Goal: Transaction & Acquisition: Purchase product/service

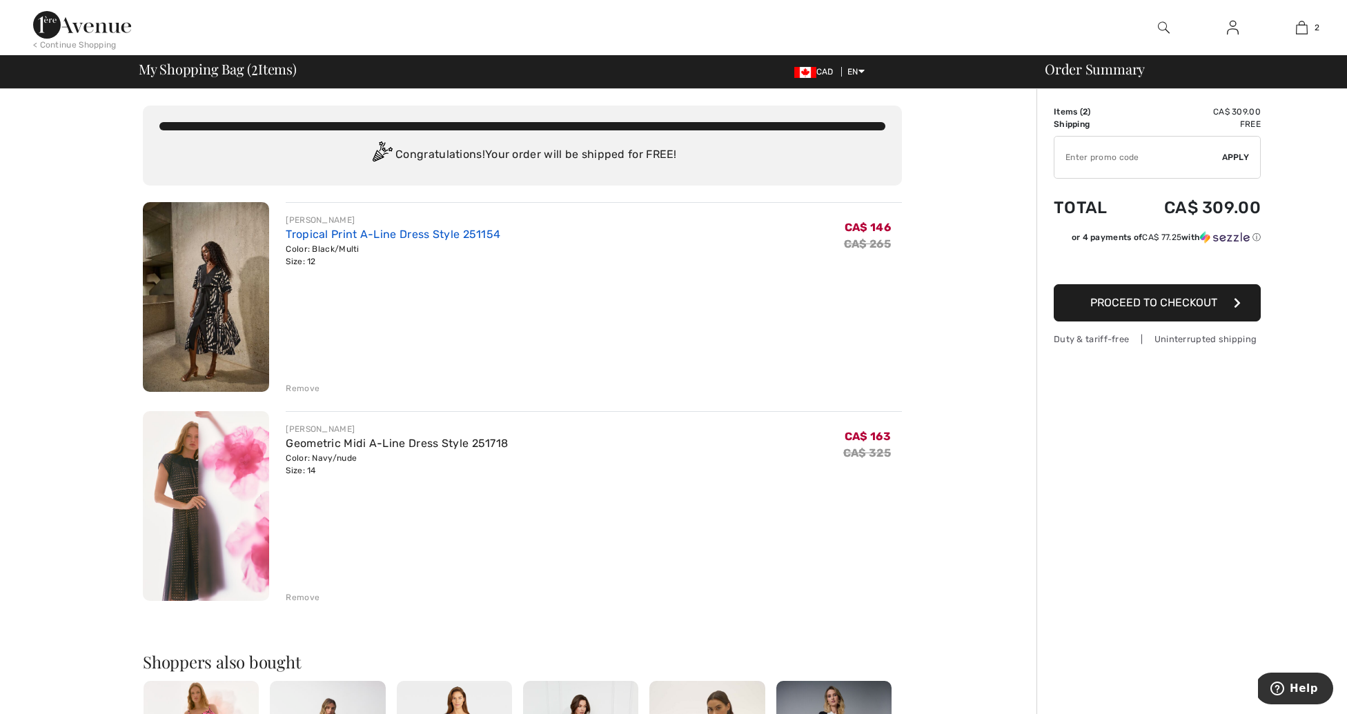
click at [347, 235] on link "Tropical Print A-Line Dress Style 251154" at bounding box center [393, 234] width 215 height 13
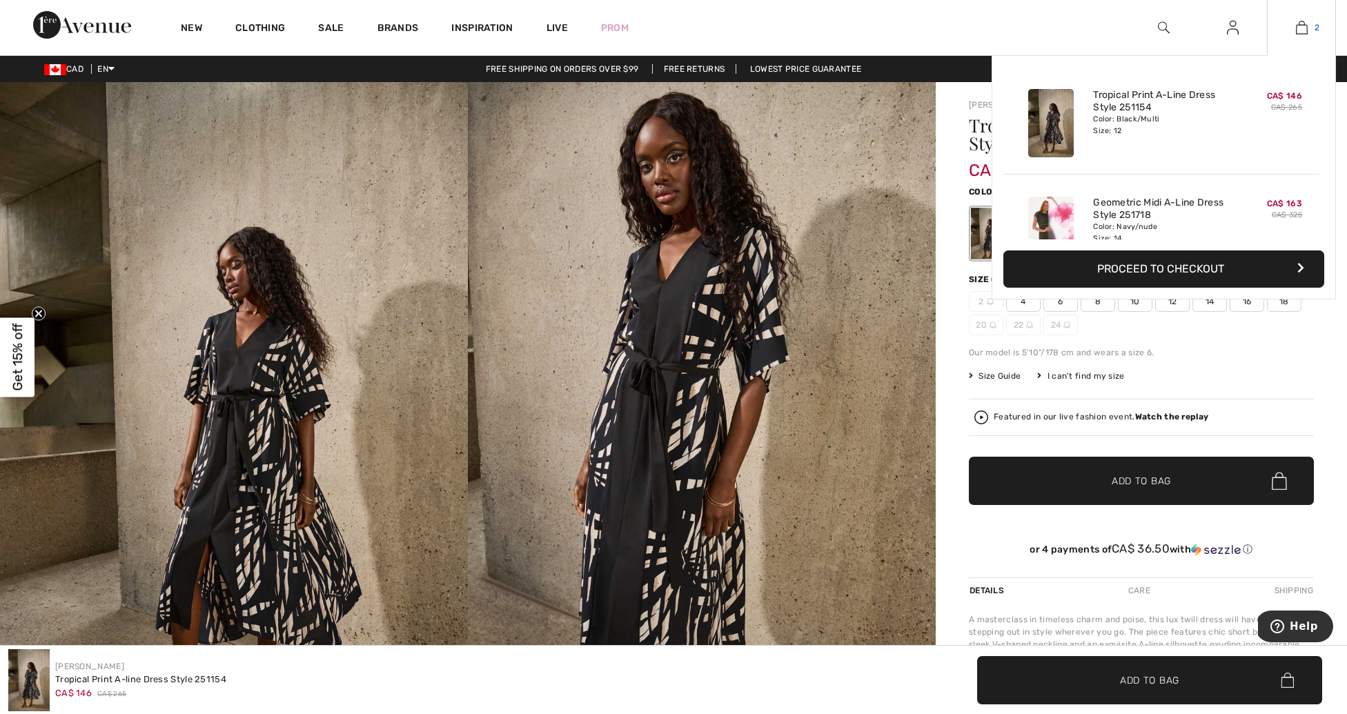
click at [1308, 24] on link "2" at bounding box center [1302, 27] width 68 height 17
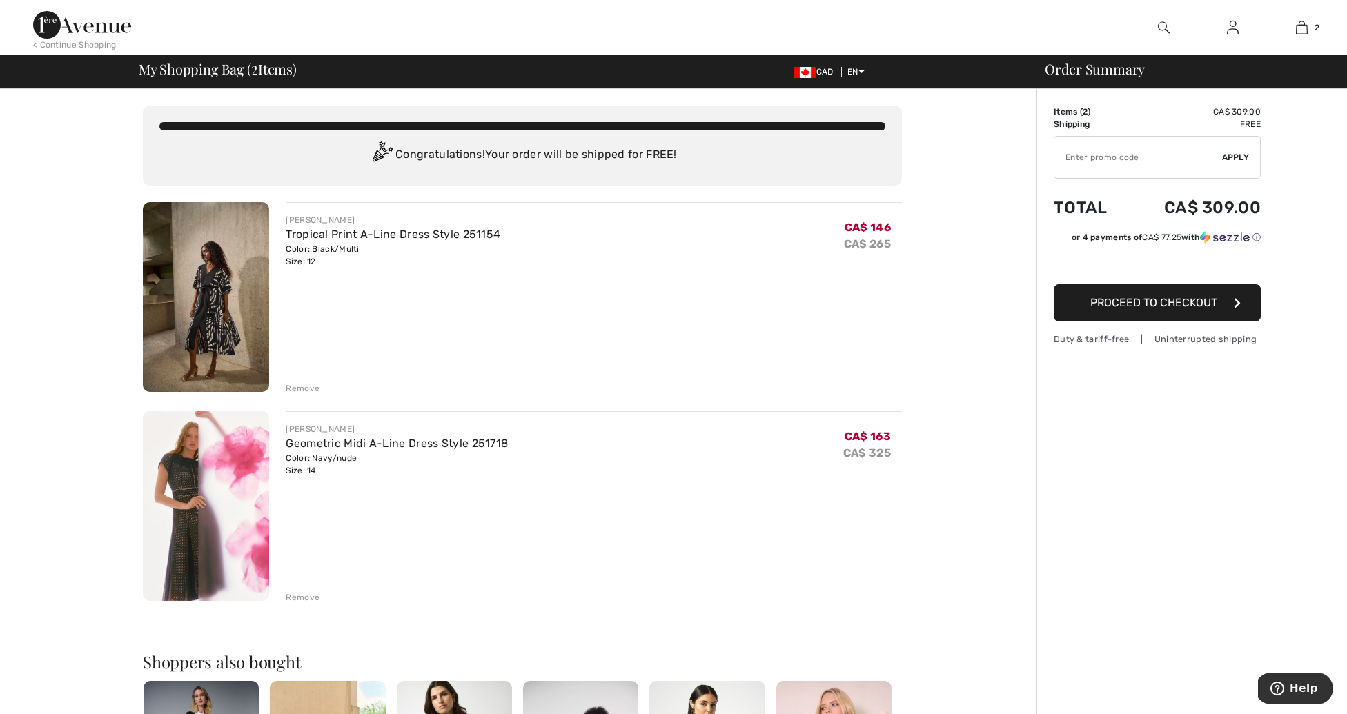
click at [175, 520] on img at bounding box center [206, 506] width 126 height 190
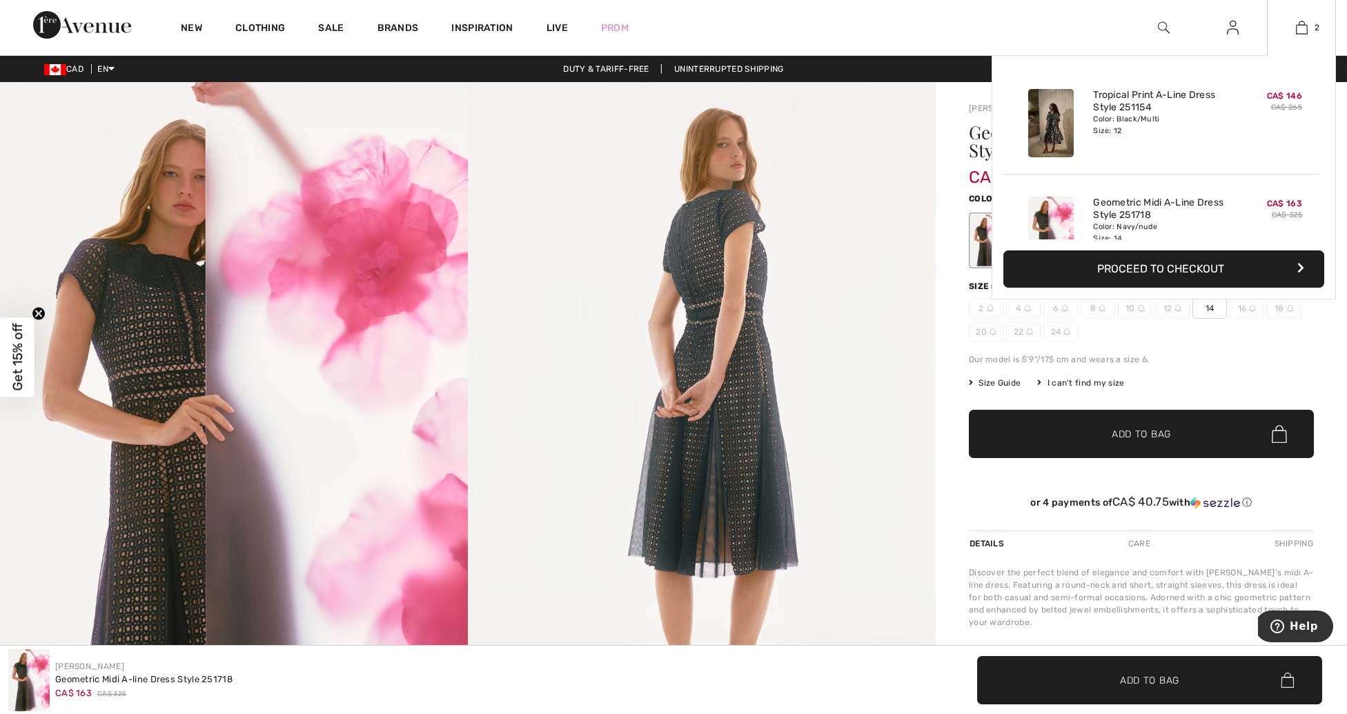
click at [1137, 268] on button "Proceed to Checkout" at bounding box center [1163, 268] width 321 height 37
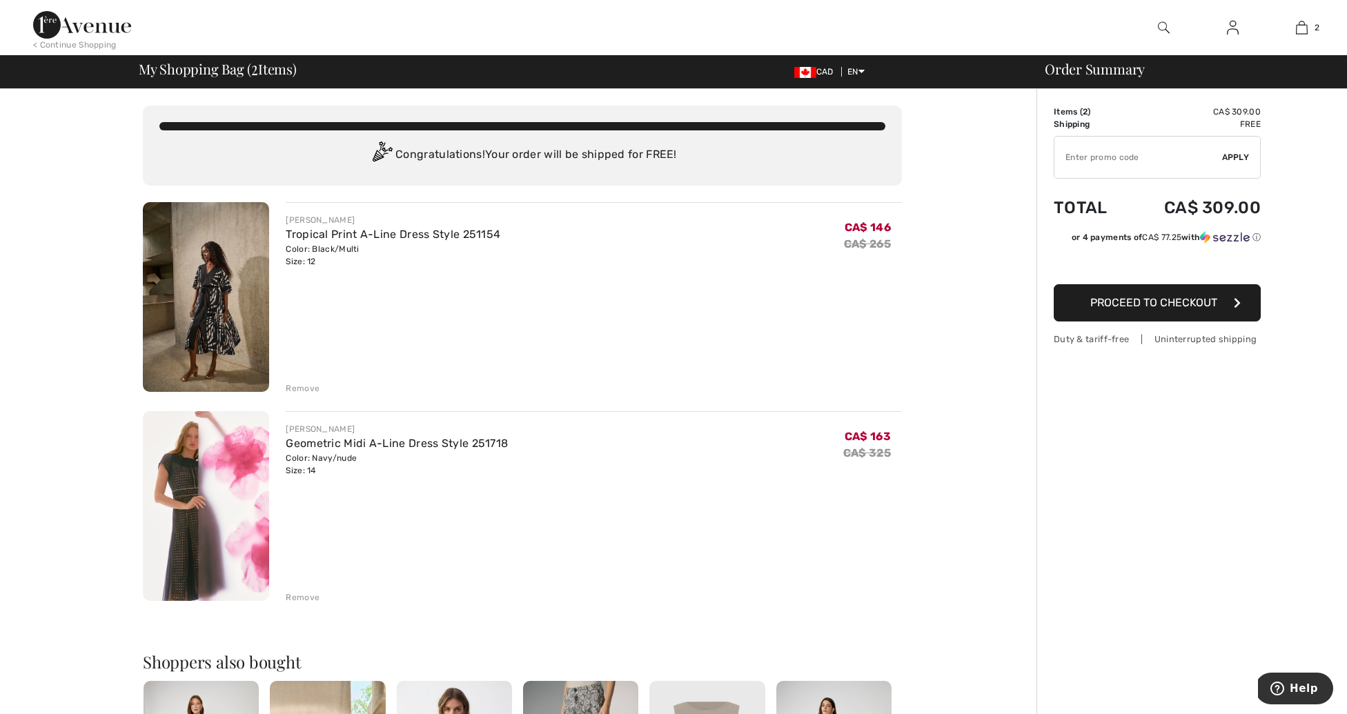
click at [1126, 162] on input "TEXT" at bounding box center [1138, 157] width 168 height 41
type input "NEW15"
click at [1239, 155] on span "Apply" at bounding box center [1236, 157] width 28 height 12
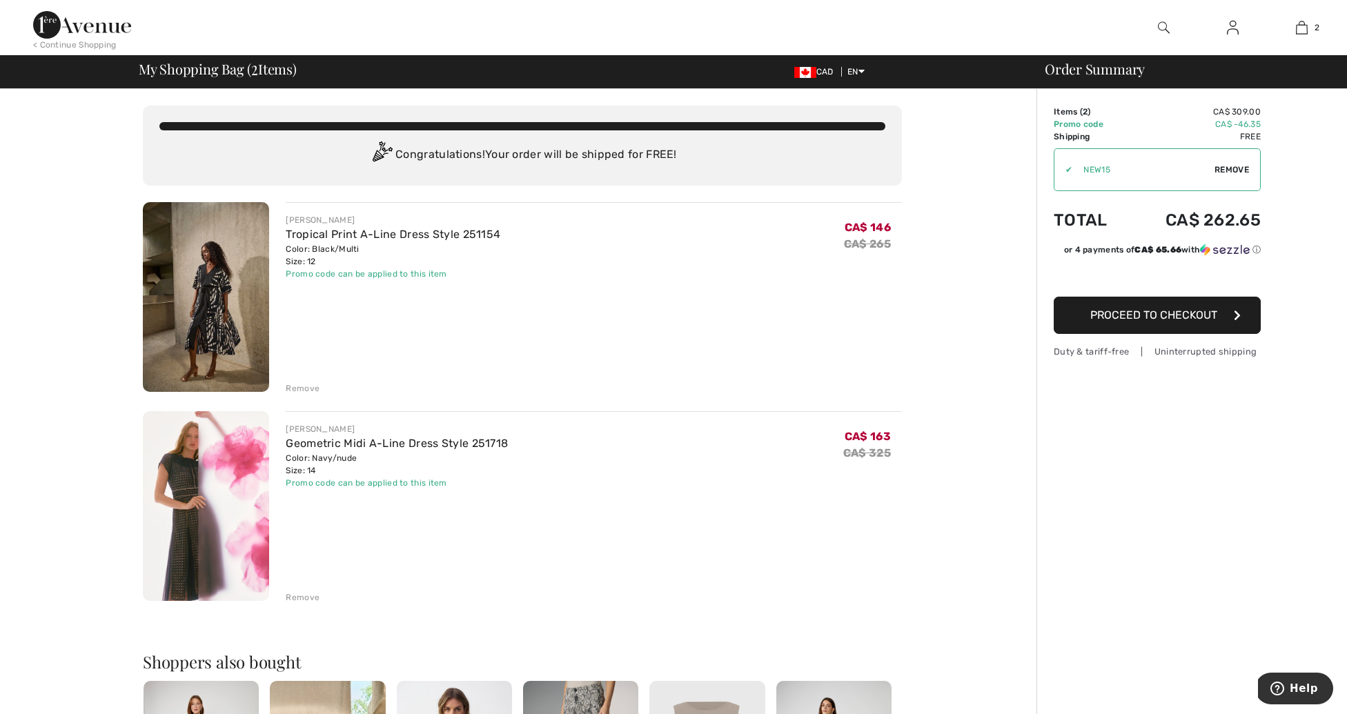
click at [287, 591] on div "Remove" at bounding box center [303, 597] width 34 height 12
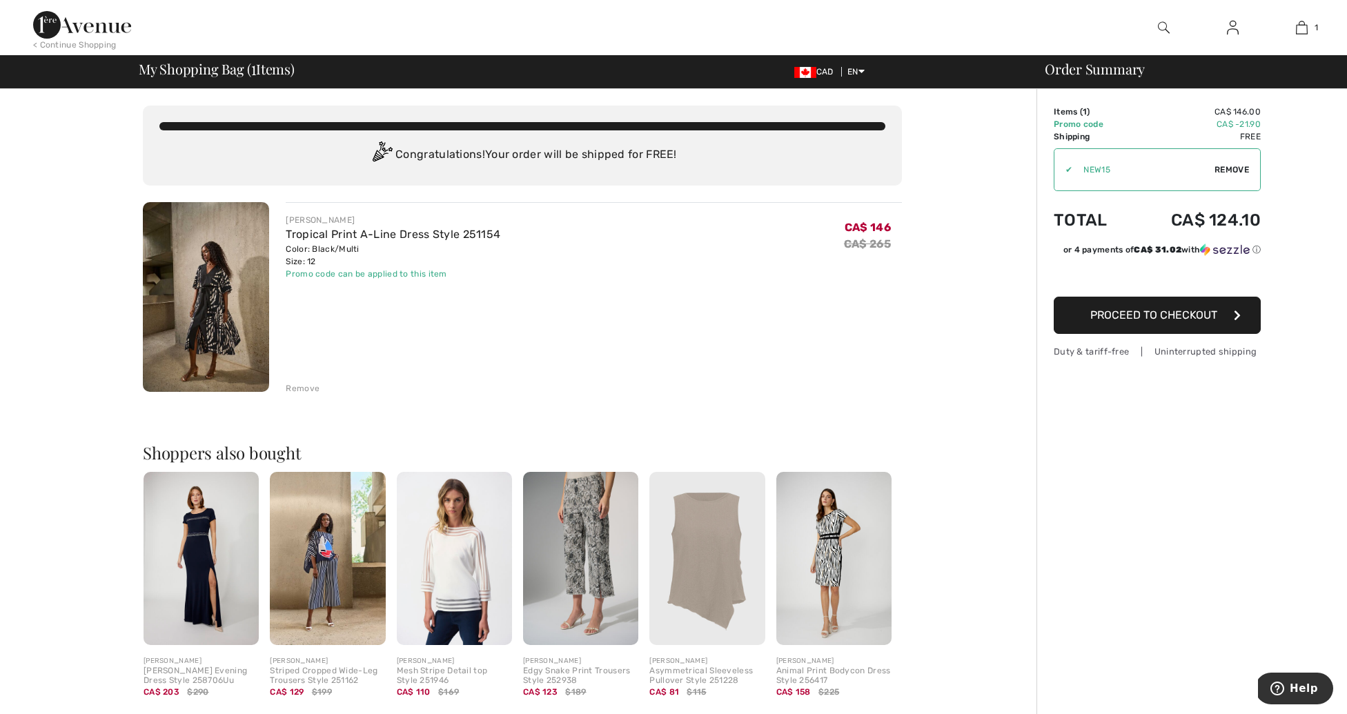
click at [1162, 315] on span "Proceed to Checkout" at bounding box center [1153, 314] width 127 height 13
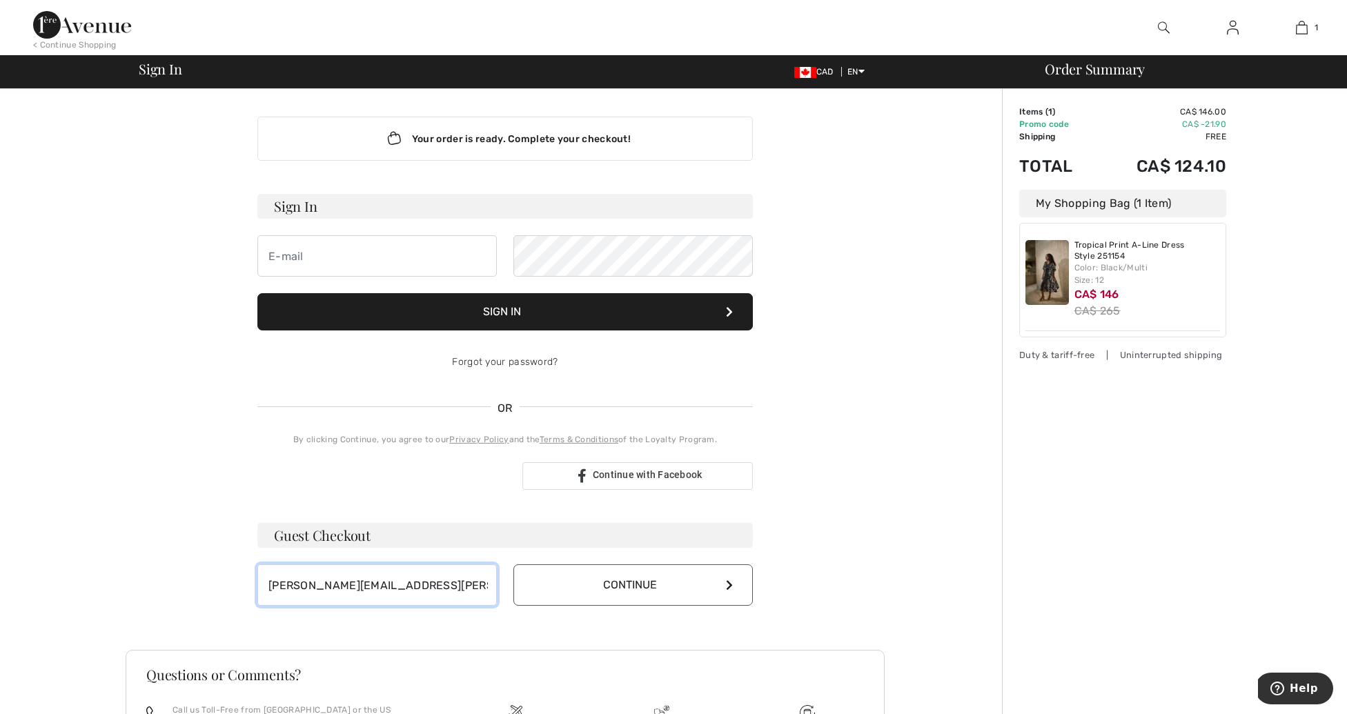
type input "t.wise.cote@hotmail.com"
click at [605, 575] on button "Continue" at bounding box center [632, 584] width 239 height 41
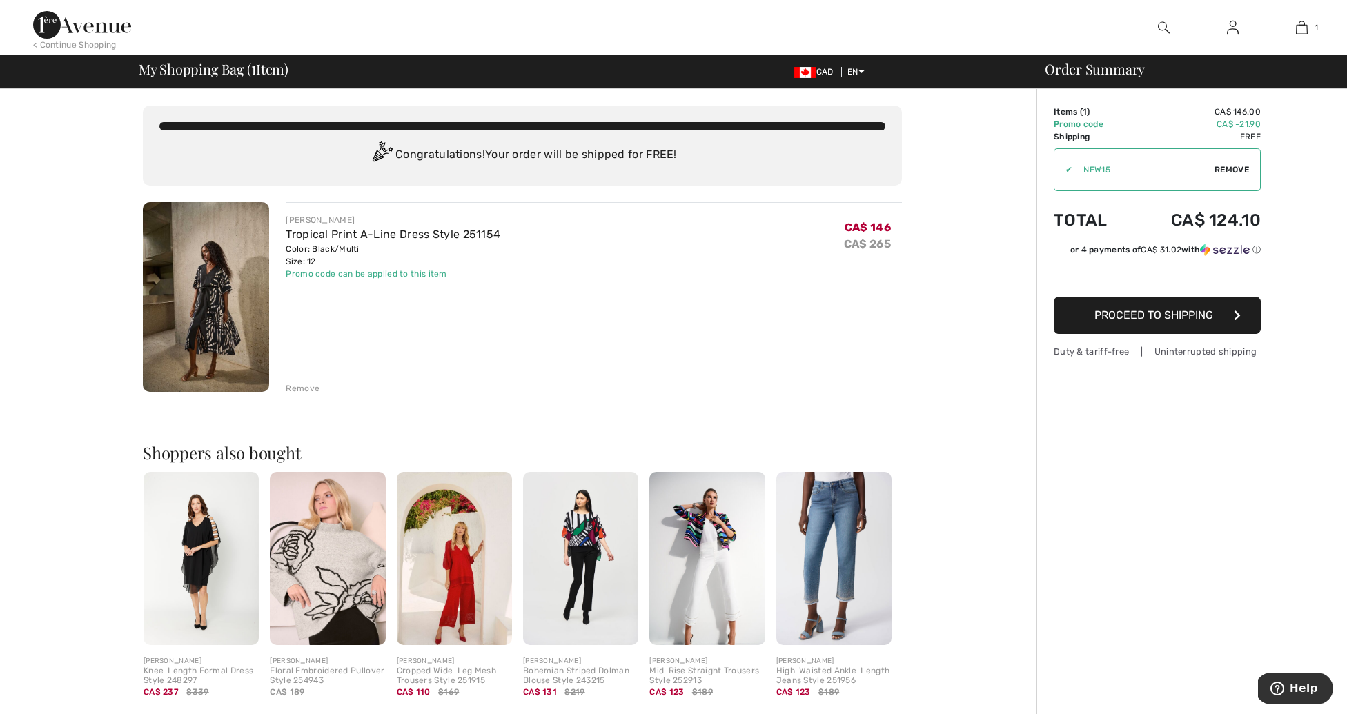
click at [1118, 316] on span "Proceed to Shipping" at bounding box center [1153, 314] width 119 height 13
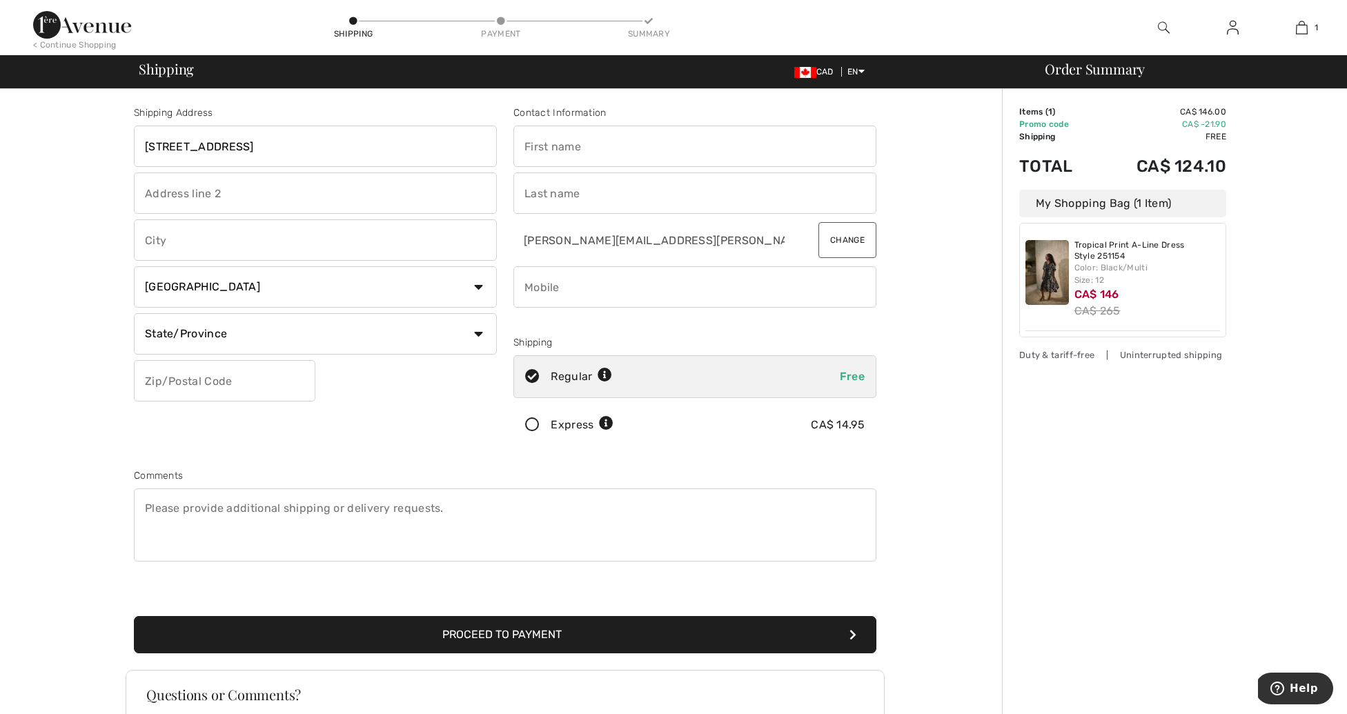
type input "[STREET_ADDRESS]"
type input "Sault Ste [PERSON_NAME]"
select select "ON"
type input "P6A1H8"
type input "[PERSON_NAME]"
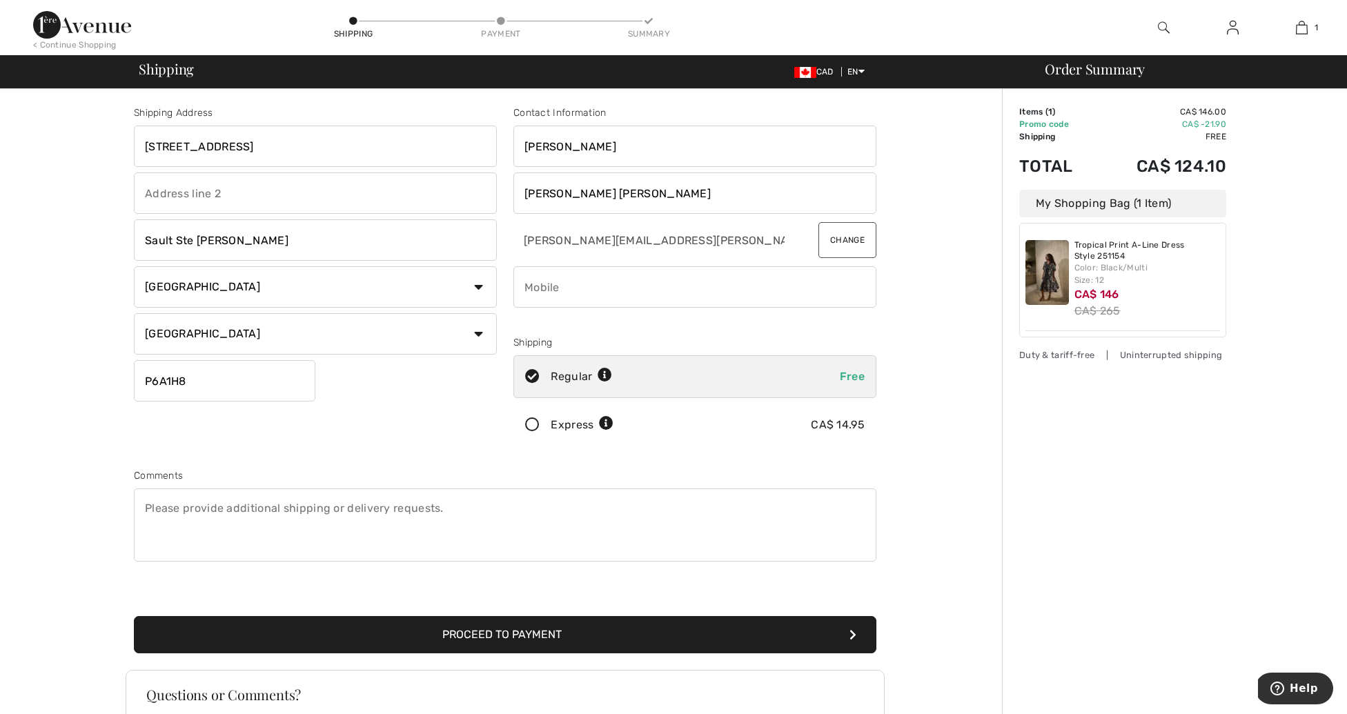
type input "[PERSON_NAME] [PERSON_NAME]"
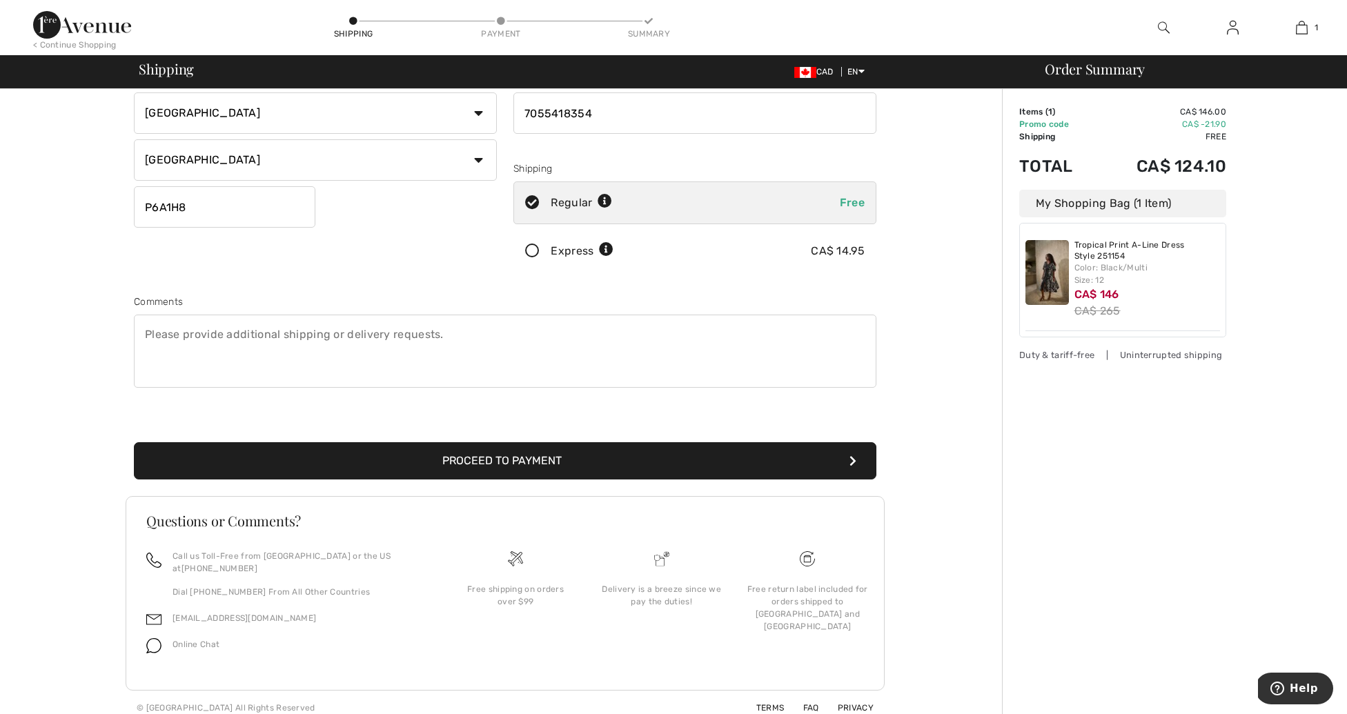
scroll to position [173, 0]
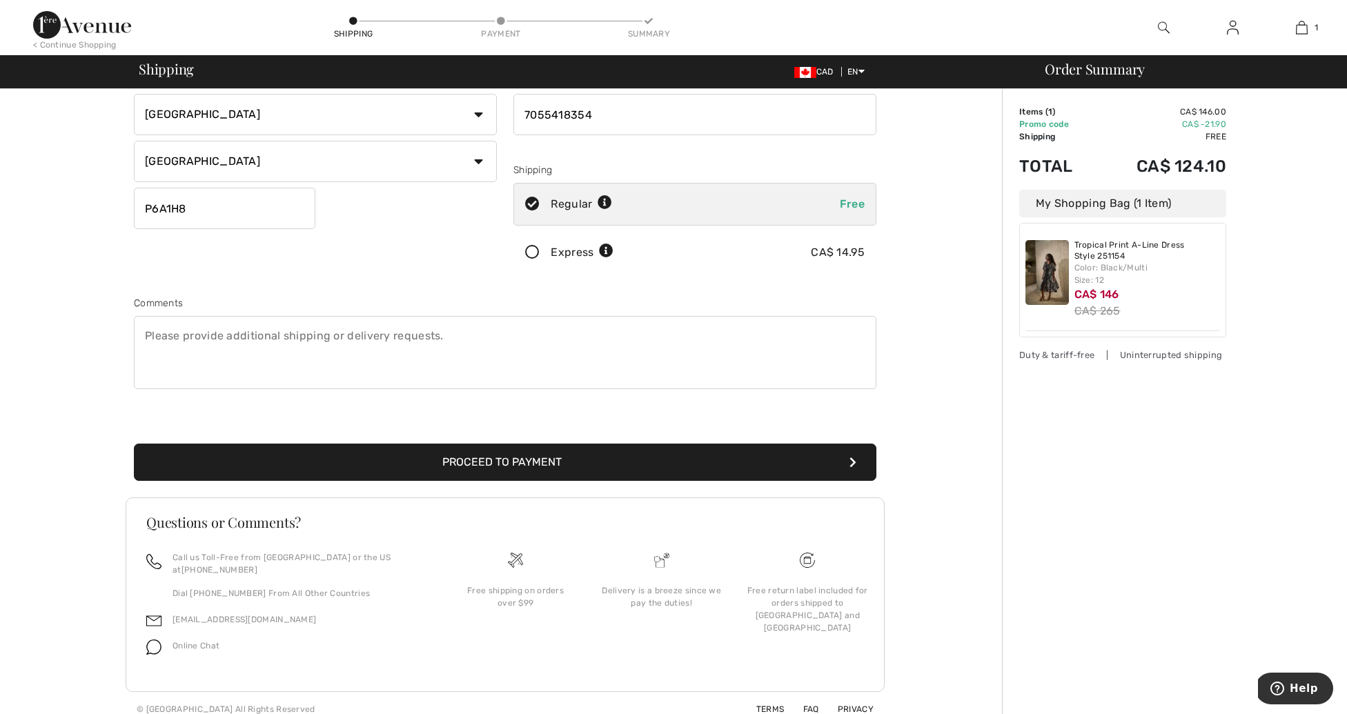
type input "7055418354"
click at [538, 465] on button "Proceed to Payment" at bounding box center [505, 462] width 743 height 37
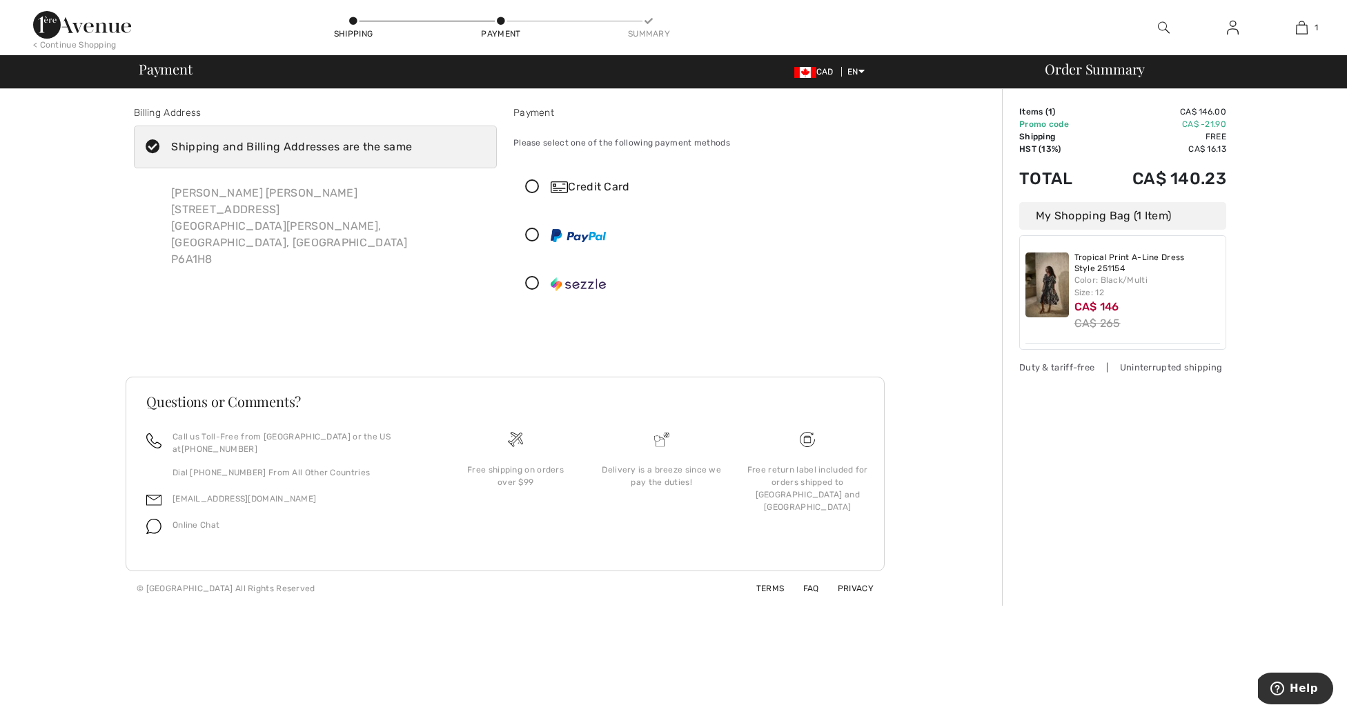
click at [534, 235] on icon at bounding box center [532, 235] width 37 height 14
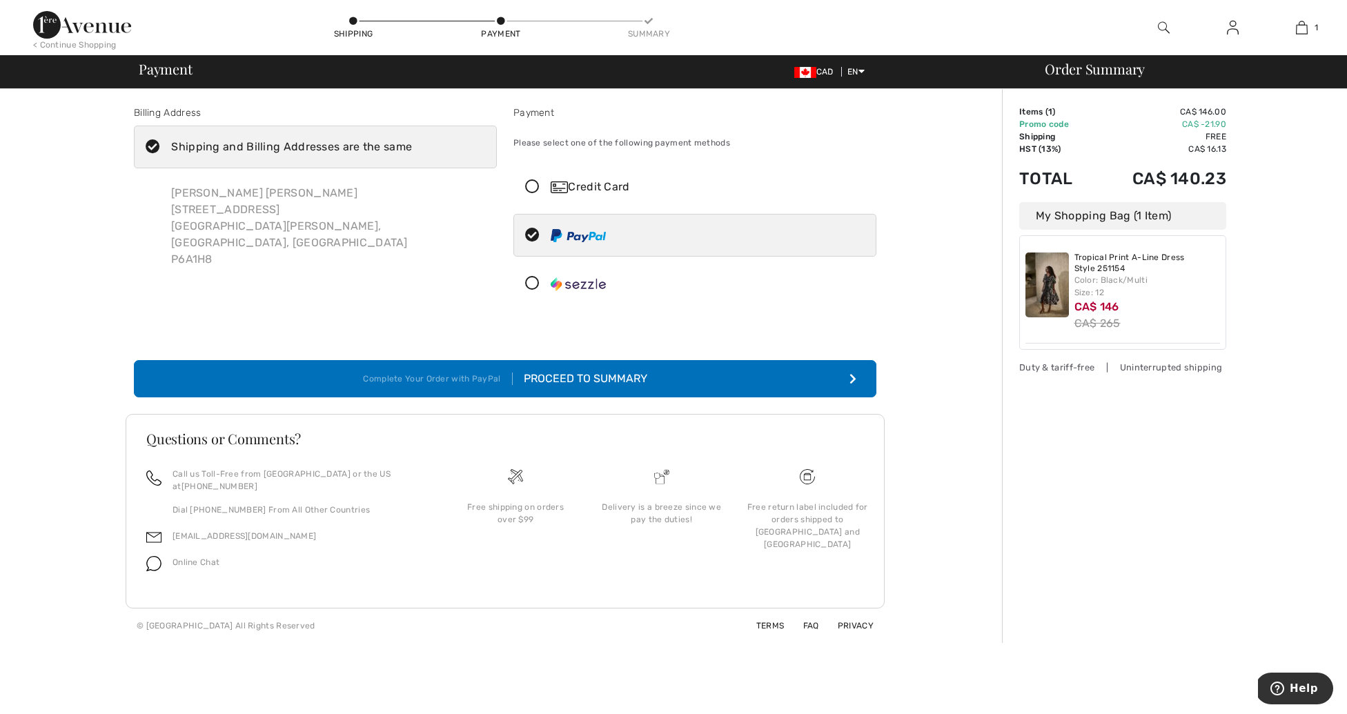
click at [567, 369] on button "Complete Your Order with PayPal Proceed to Summary" at bounding box center [505, 378] width 743 height 37
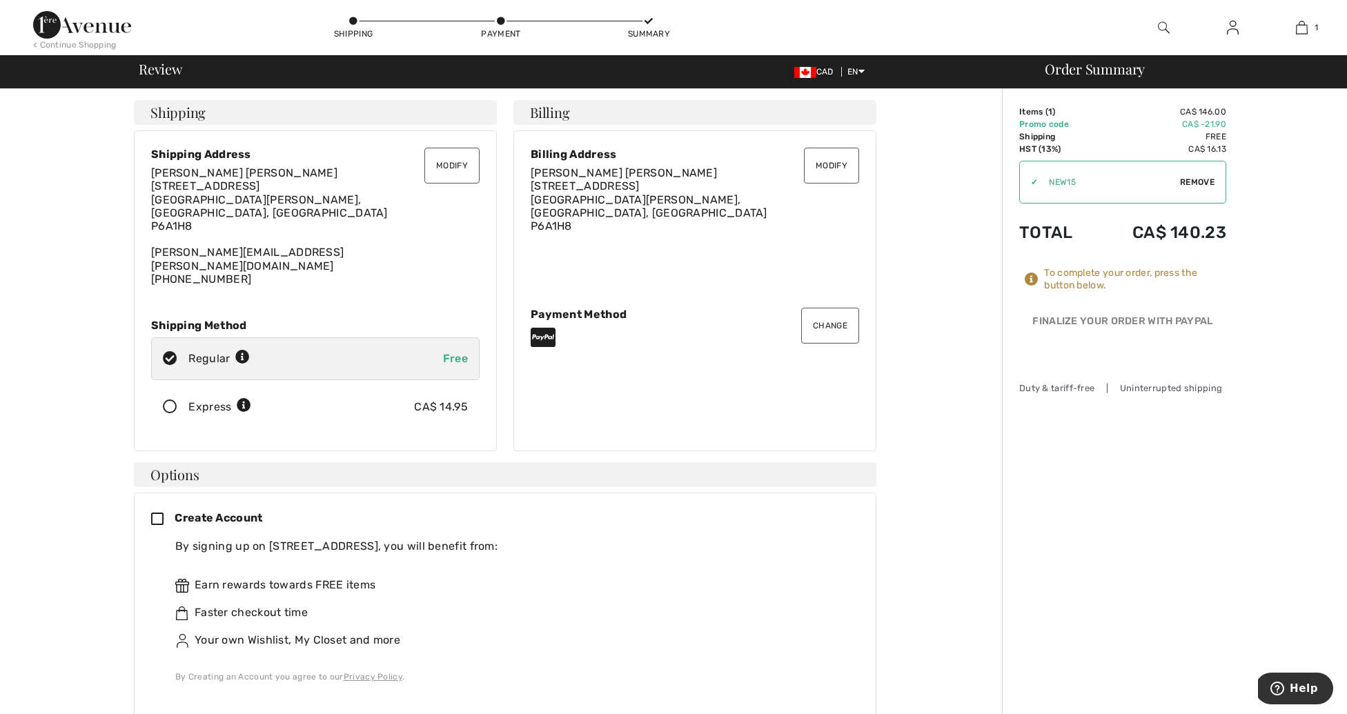
click at [821, 165] on button "Modify" at bounding box center [831, 166] width 55 height 36
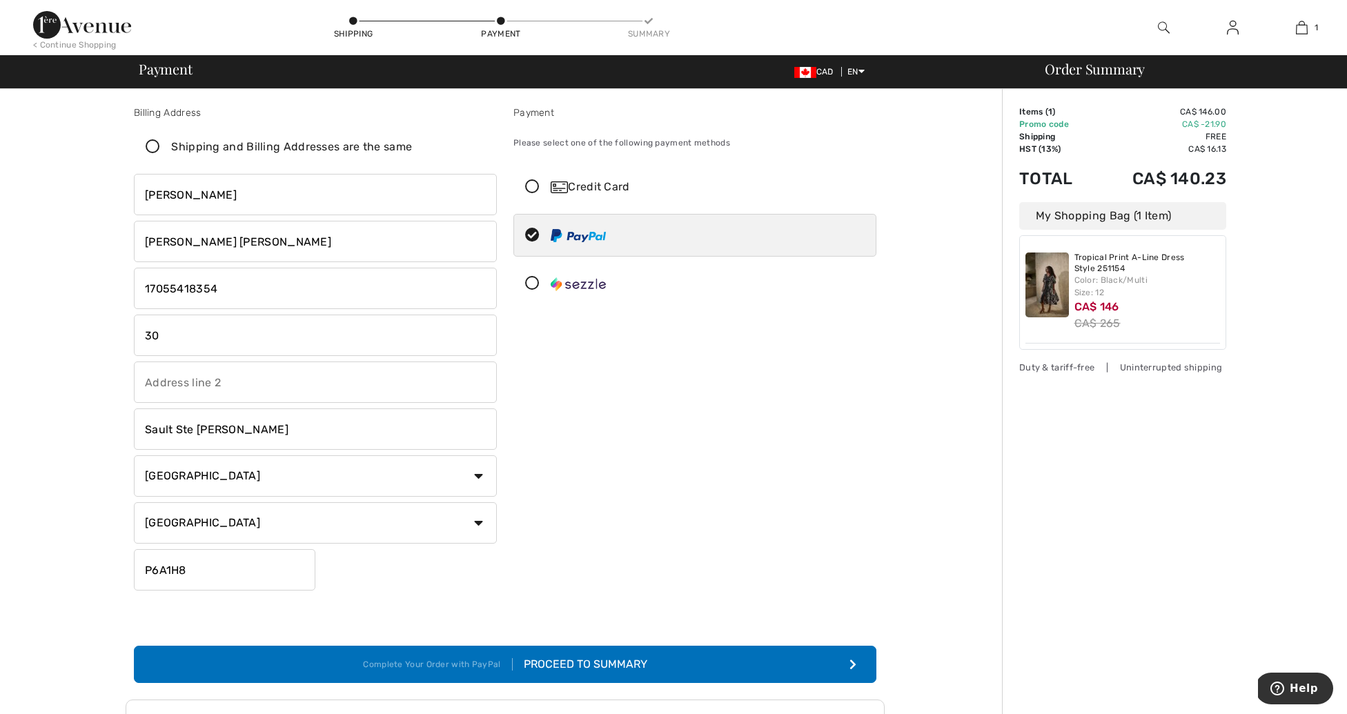
type input "3"
type input "[STREET_ADDRESS][PERSON_NAME]"
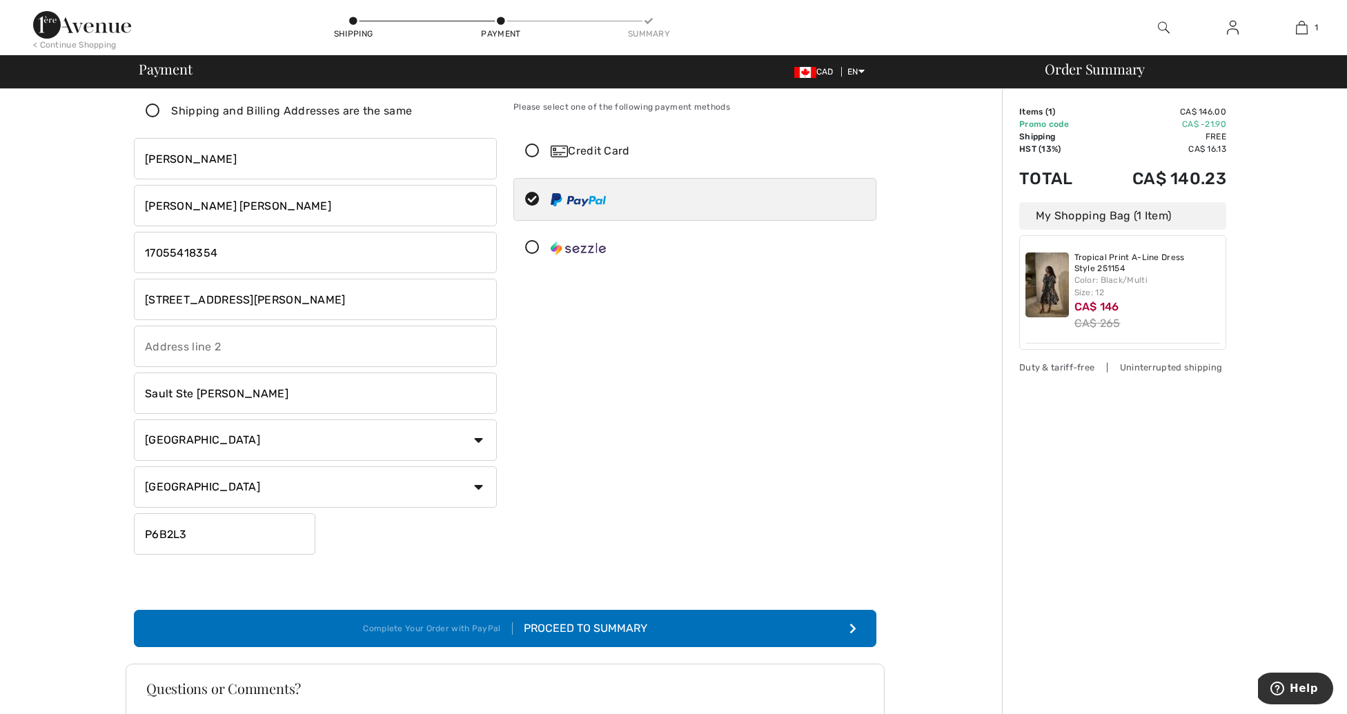
scroll to position [38, 0]
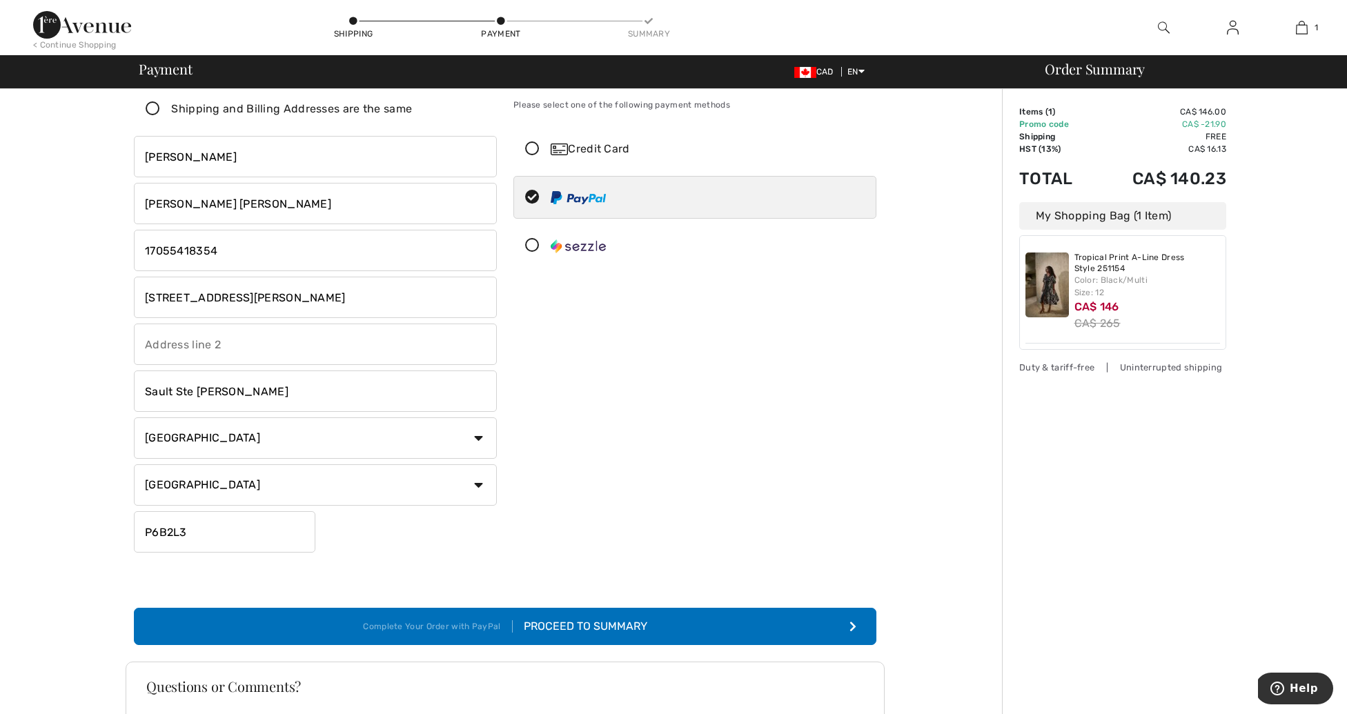
type input "P6B2L3"
click at [554, 621] on div "Proceed to Summary" at bounding box center [580, 626] width 135 height 17
